Goal: Information Seeking & Learning: Check status

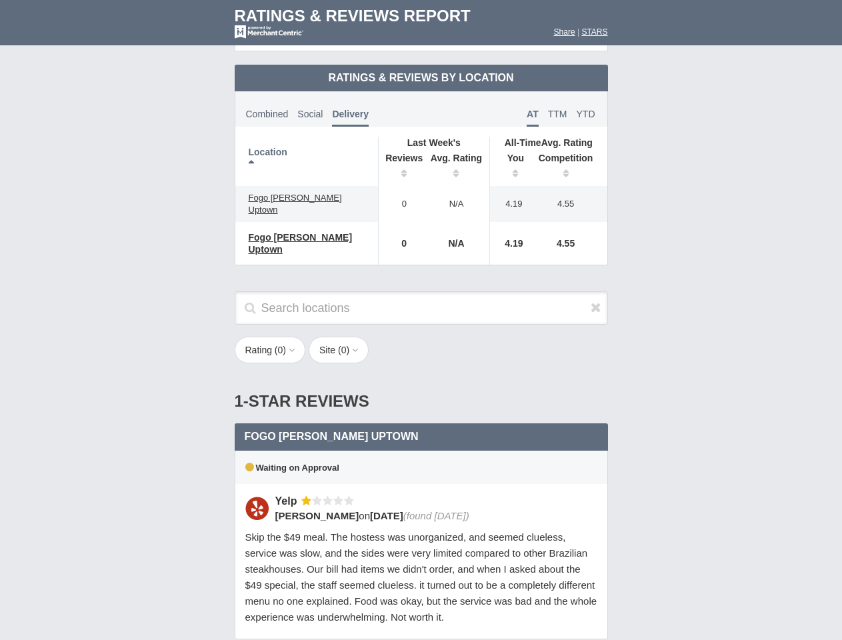
scroll to position [646, 0]
click at [421, 337] on div "Rating ( 0 ) 1 2 3 4 5 Site ( 0 ) Group Social Site Google Yelp 1" at bounding box center [421, 357] width 400 height 41
click at [307, 150] on th "Location" at bounding box center [306, 161] width 143 height 49
click at [401, 156] on th "Reviews" at bounding box center [400, 167] width 45 height 37
click at [457, 156] on th "Avg. Rating" at bounding box center [456, 167] width 67 height 37
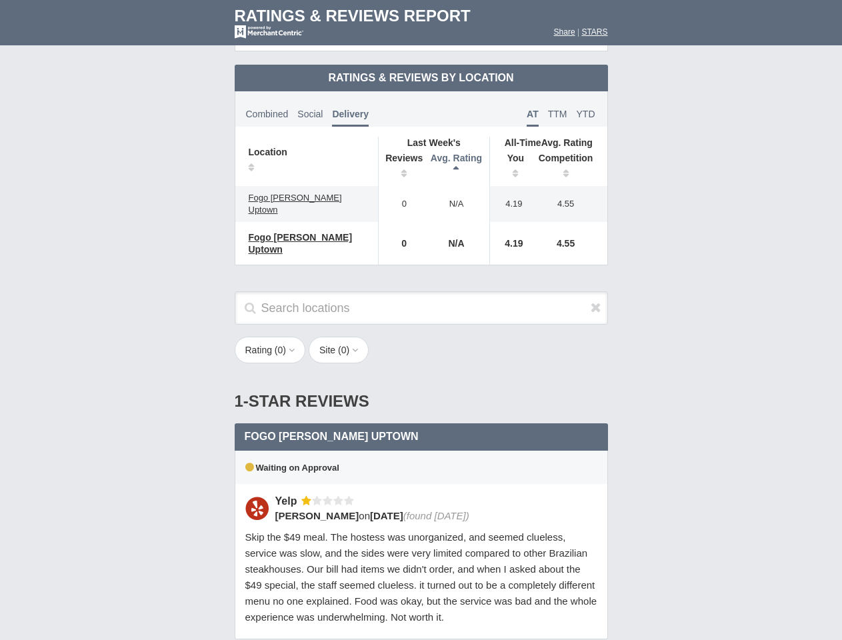
click at [511, 156] on th "You" at bounding box center [510, 167] width 41 height 37
click at [569, 156] on th "Competition" at bounding box center [569, 167] width 76 height 37
click at [421, 451] on div "Waiting on Approval" at bounding box center [421, 467] width 373 height 33
click at [596, 301] on icon at bounding box center [596, 307] width 11 height 13
click at [271, 337] on button "Rating ( 0 )" at bounding box center [270, 350] width 71 height 27
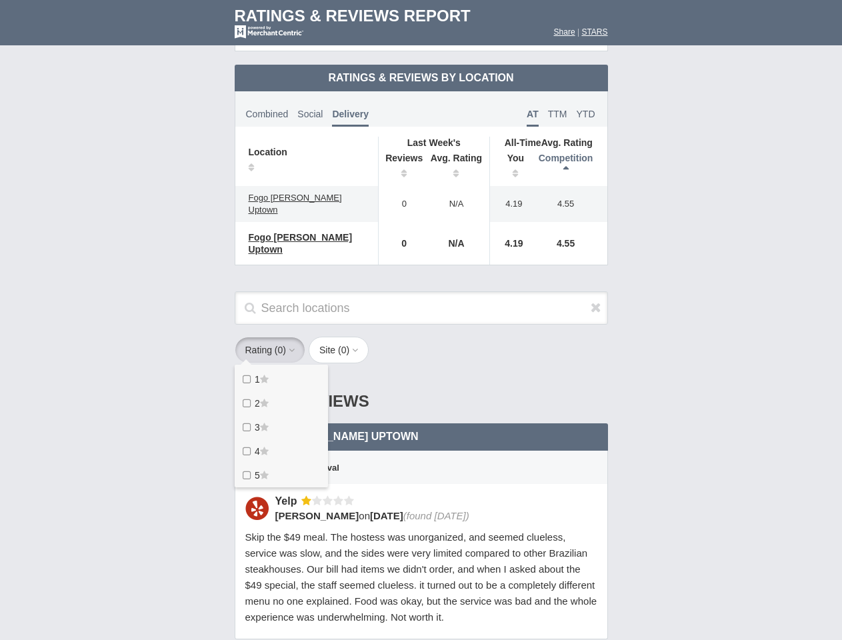
click at [343, 337] on button "Site ( 0 )" at bounding box center [339, 350] width 60 height 27
